Goal: Transaction & Acquisition: Purchase product/service

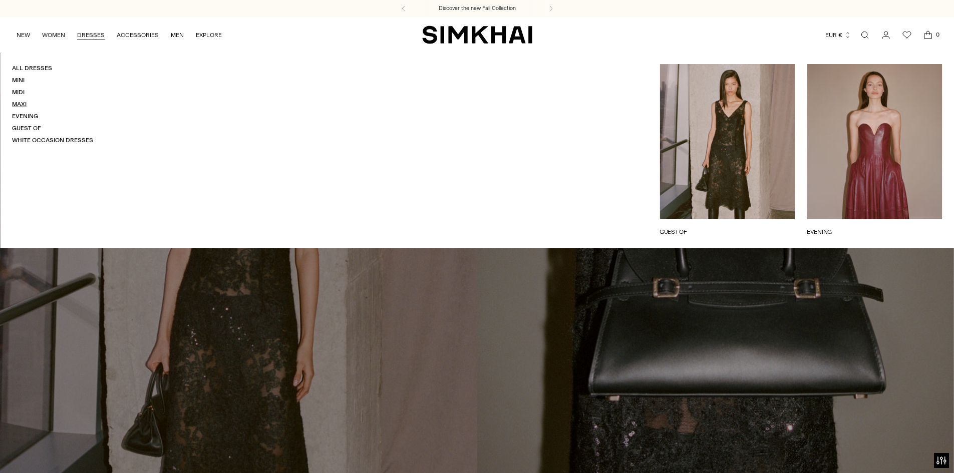
click at [26, 105] on link "Maxi" at bounding box center [19, 104] width 15 height 7
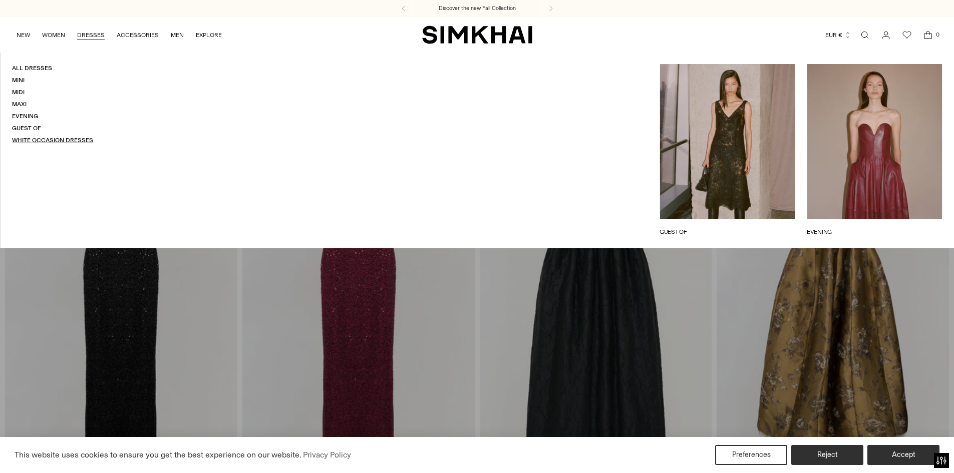
click at [22, 141] on link "White Occasion Dresses" at bounding box center [52, 140] width 81 height 7
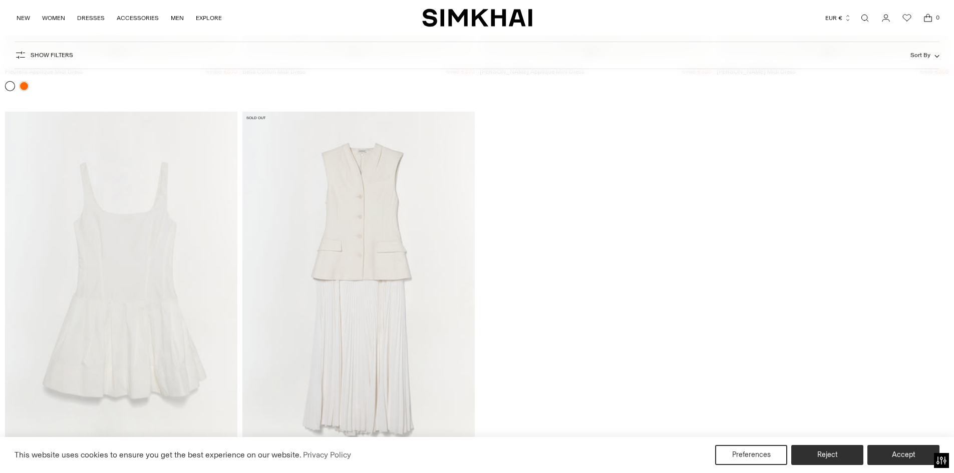
scroll to position [6811, 0]
